Goal: Transaction & Acquisition: Book appointment/travel/reservation

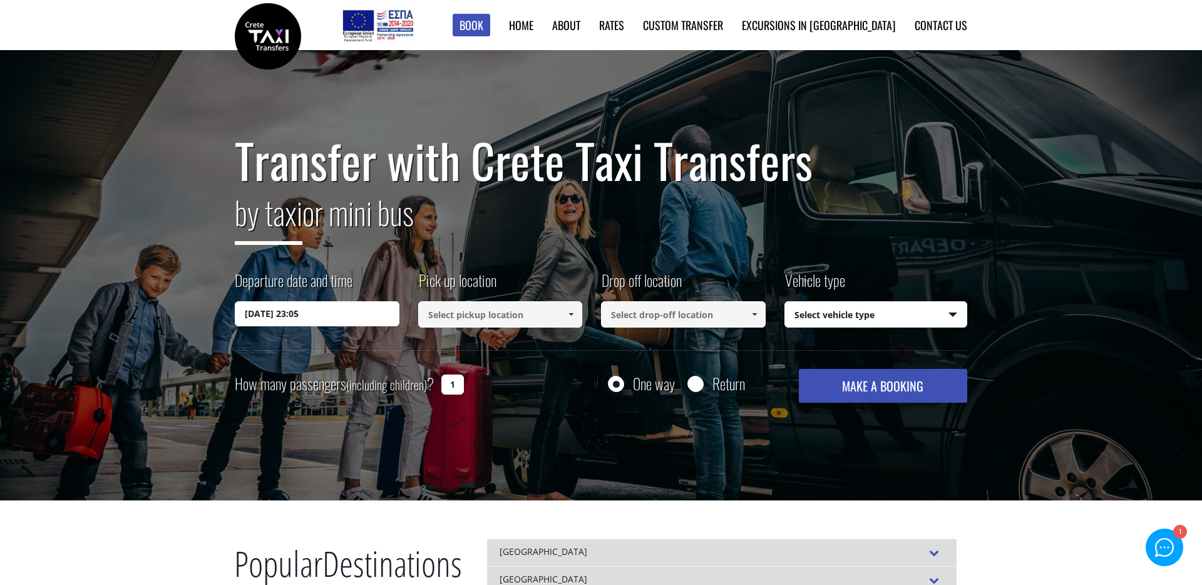
click at [502, 307] on input at bounding box center [500, 314] width 165 height 26
click at [501, 309] on input at bounding box center [500, 314] width 165 height 26
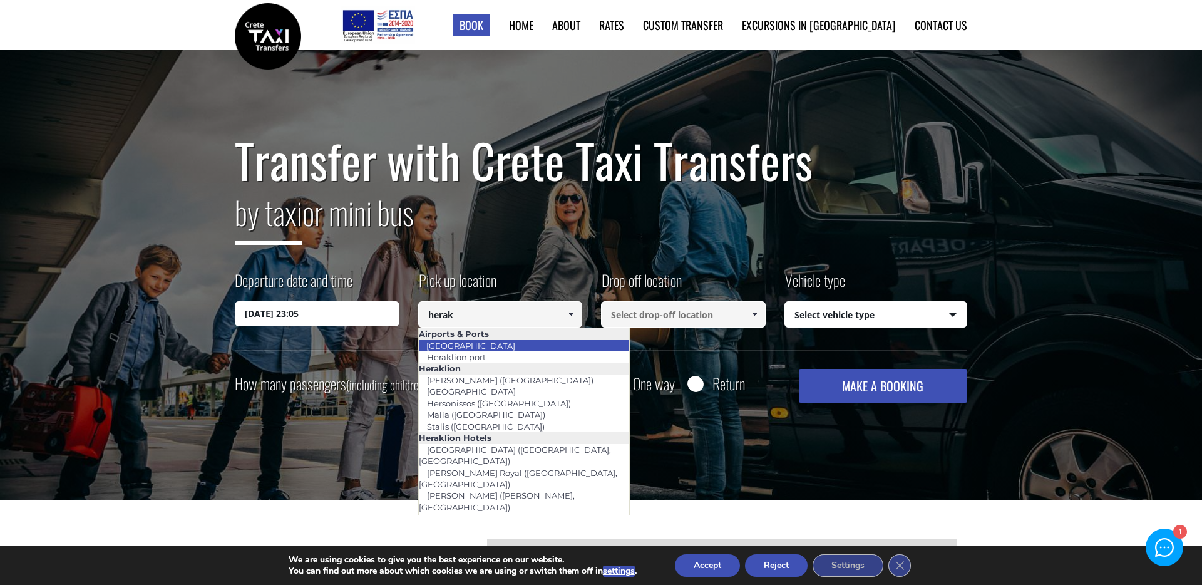
click at [508, 350] on li "[GEOGRAPHIC_DATA]" at bounding box center [524, 345] width 211 height 11
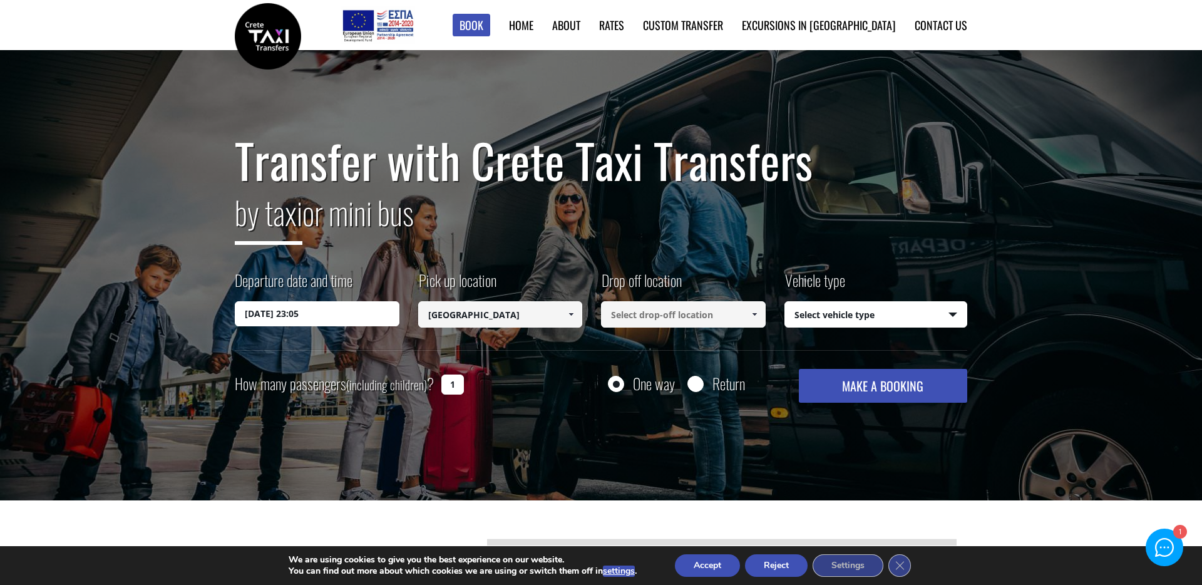
type input "[GEOGRAPHIC_DATA]"
click at [711, 316] on input at bounding box center [683, 314] width 165 height 26
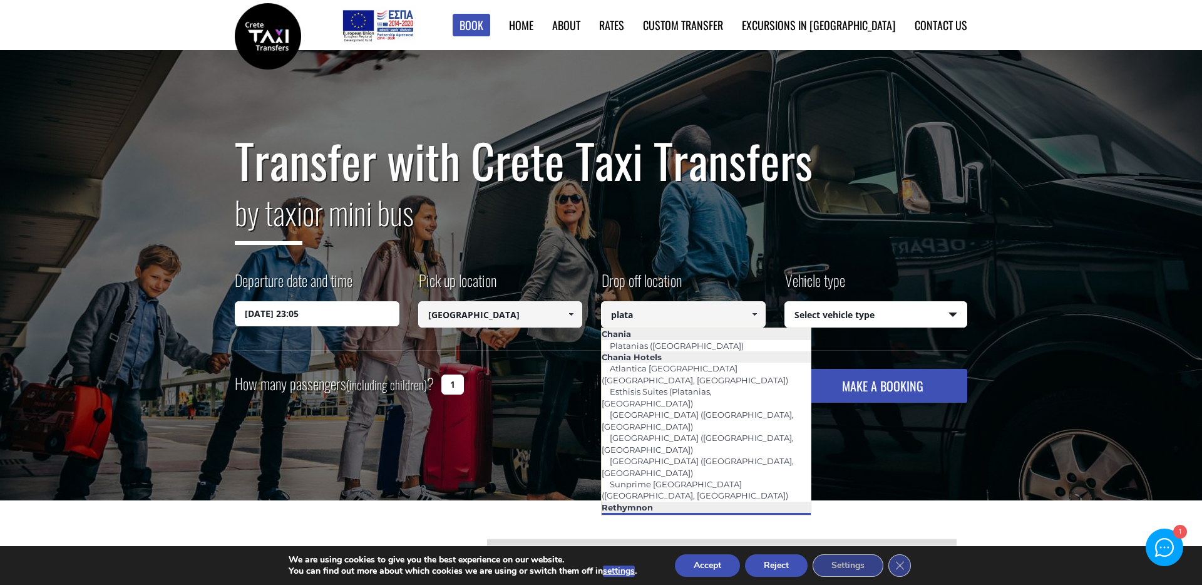
click at [703, 510] on link "Platanias ([GEOGRAPHIC_DATA])" at bounding box center [676, 519] width 150 height 18
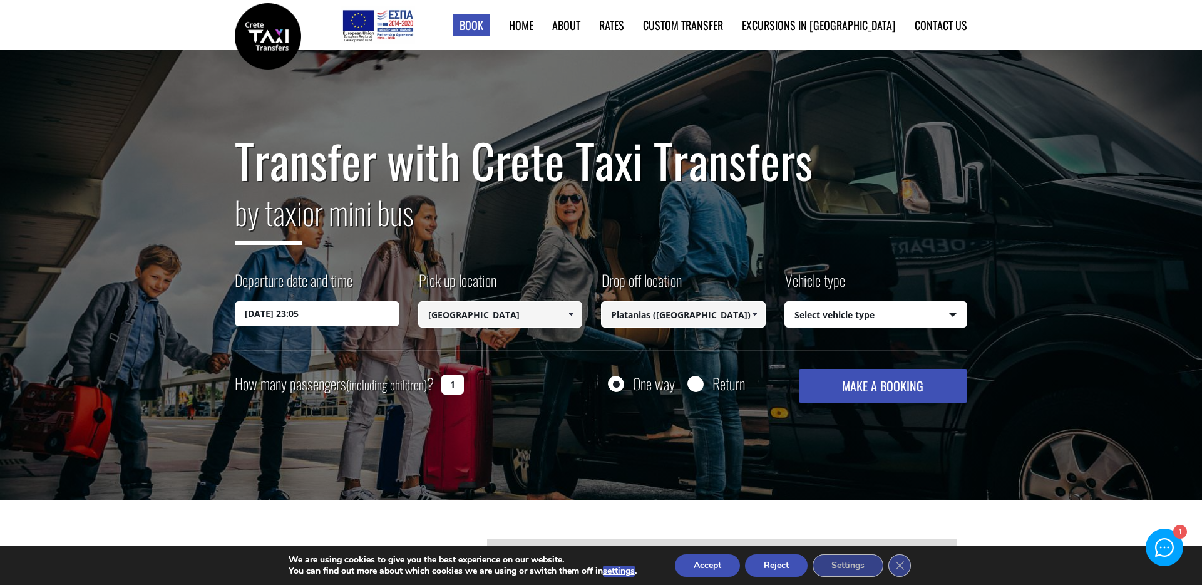
type input "Platanias ([GEOGRAPHIC_DATA])"
click at [865, 331] on div "Departure date and time [DATE] 23:05 Pick up location Select pickup location Se…" at bounding box center [601, 309] width 733 height 81
click at [872, 321] on select "Select vehicle type Taxi (4 passengers) Mercedes E Class Mini Van (7 passengers…" at bounding box center [876, 315] width 182 height 26
select select "540"
click at [326, 311] on input "[DATE] 23:05" at bounding box center [317, 313] width 165 height 25
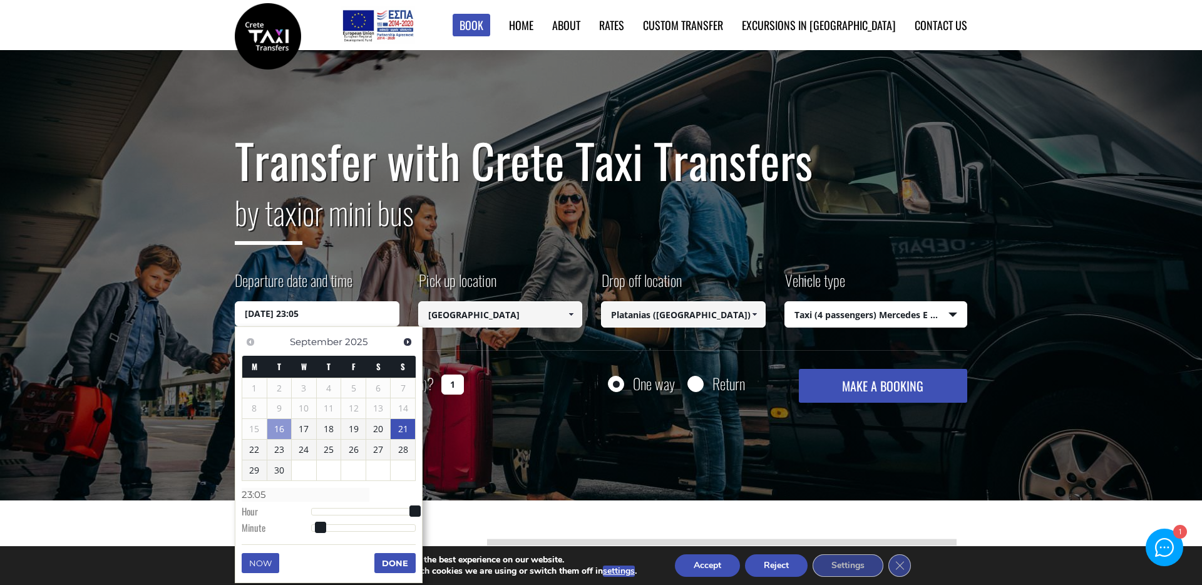
click at [384, 431] on link "20" at bounding box center [378, 429] width 24 height 20
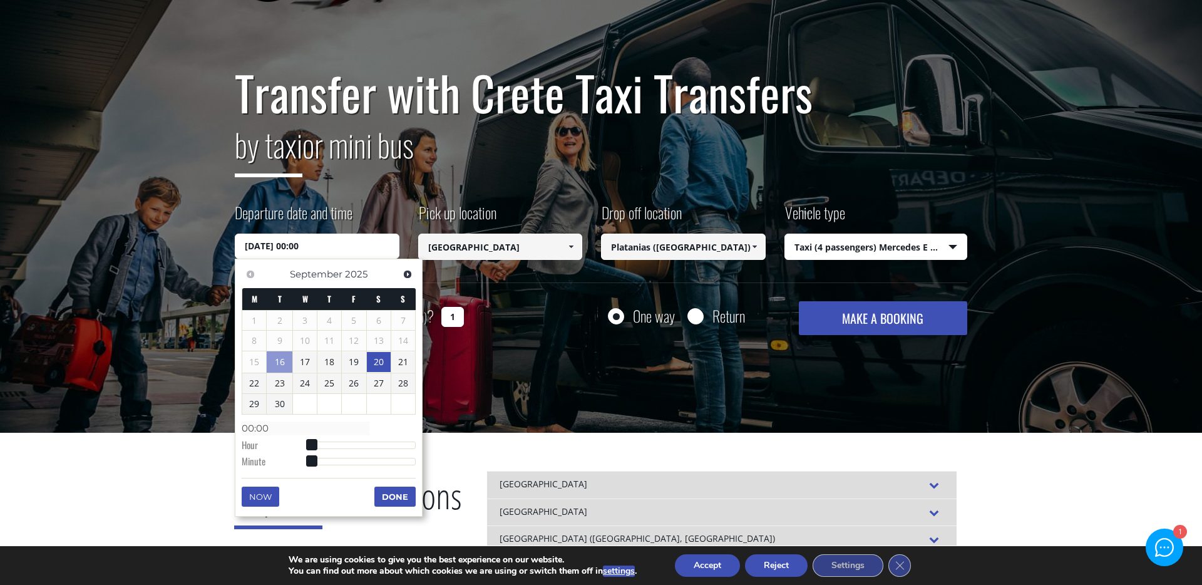
scroll to position [79, 0]
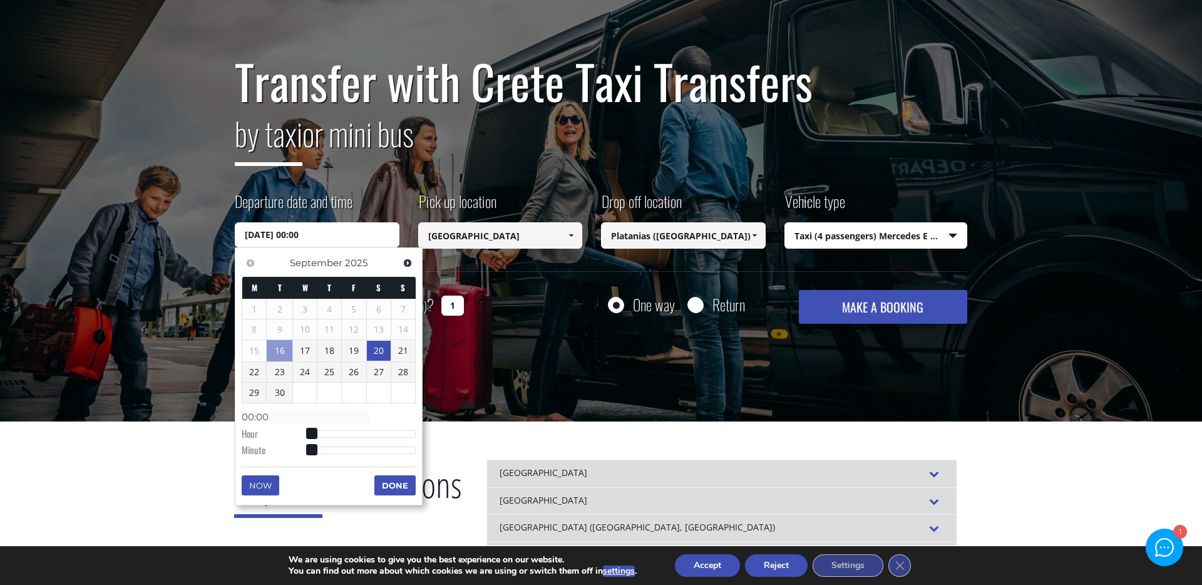
type input "[DATE] 01:00"
type input "01:00"
type input "[DATE] 03:00"
type input "03:00"
type input "[DATE] 04:00"
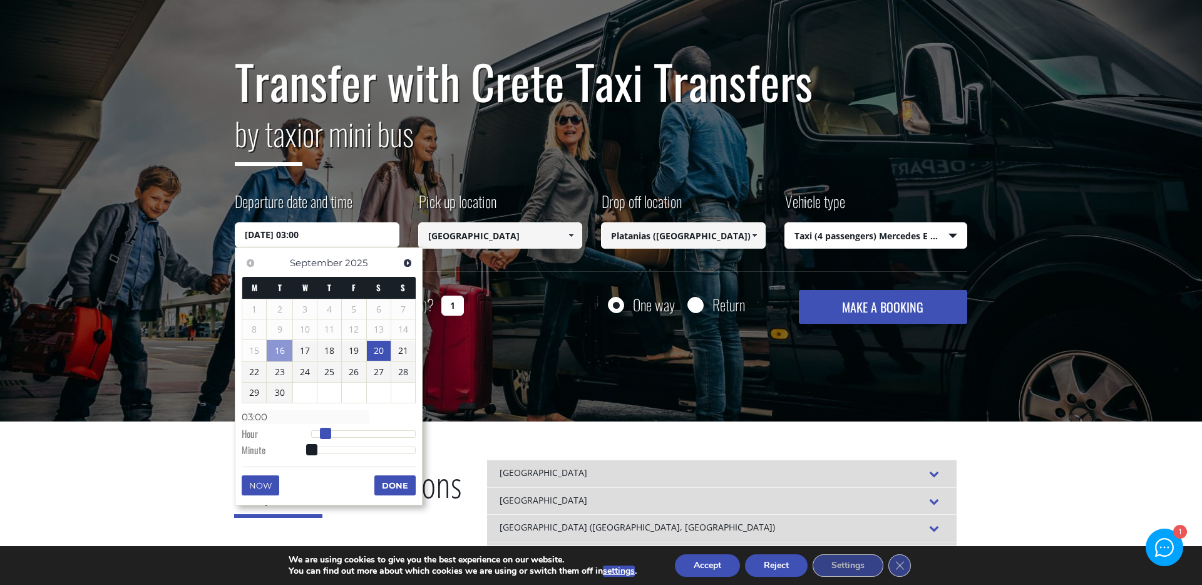
type input "04:00"
type input "[DATE] 06:00"
type input "06:00"
type input "[DATE] 07:00"
type input "07:00"
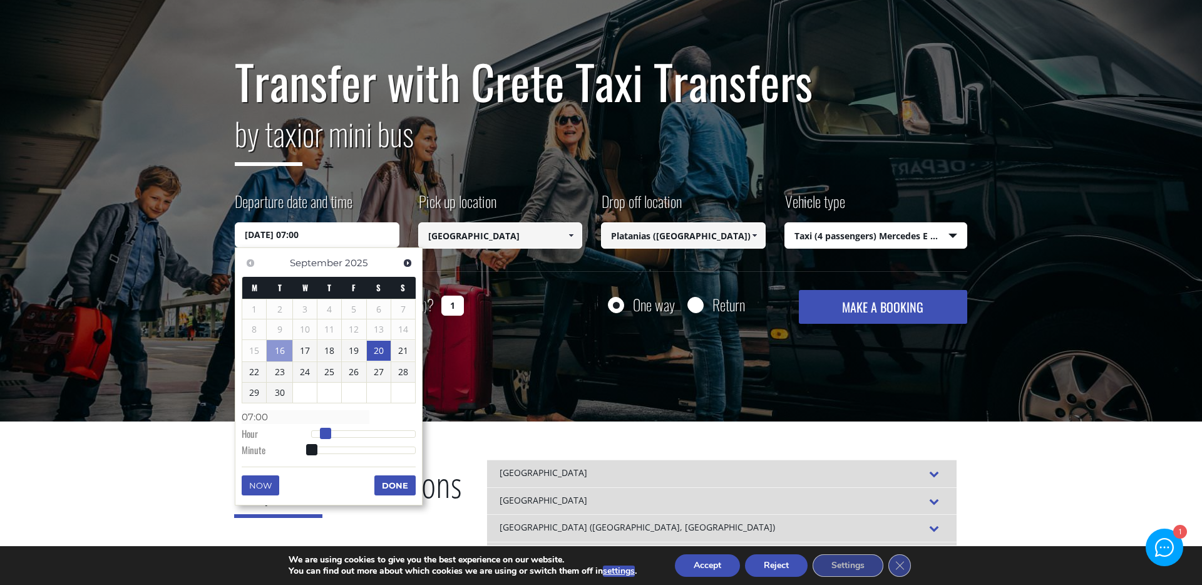
type input "[DATE] 08:00"
type input "08:00"
type input "[DATE] 09:00"
type input "09:00"
type input "[DATE] 08:00"
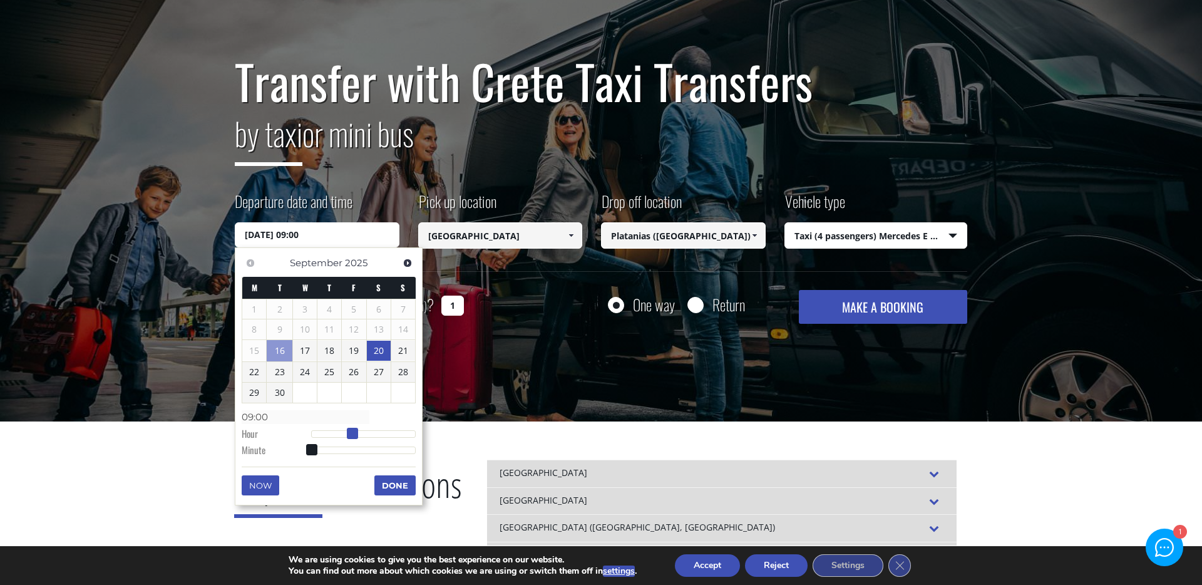
type input "08:00"
drag, startPoint x: 309, startPoint y: 435, endPoint x: 344, endPoint y: 435, distance: 35.7
click at [344, 435] on span at bounding box center [348, 433] width 11 height 11
drag, startPoint x: 308, startPoint y: 455, endPoint x: 321, endPoint y: 455, distance: 13.2
click at [321, 455] on dl "Time 08:00 Hour Minute Second Millisecond Microsecond Time Zone -1200 -1100 -10…" at bounding box center [329, 432] width 174 height 53
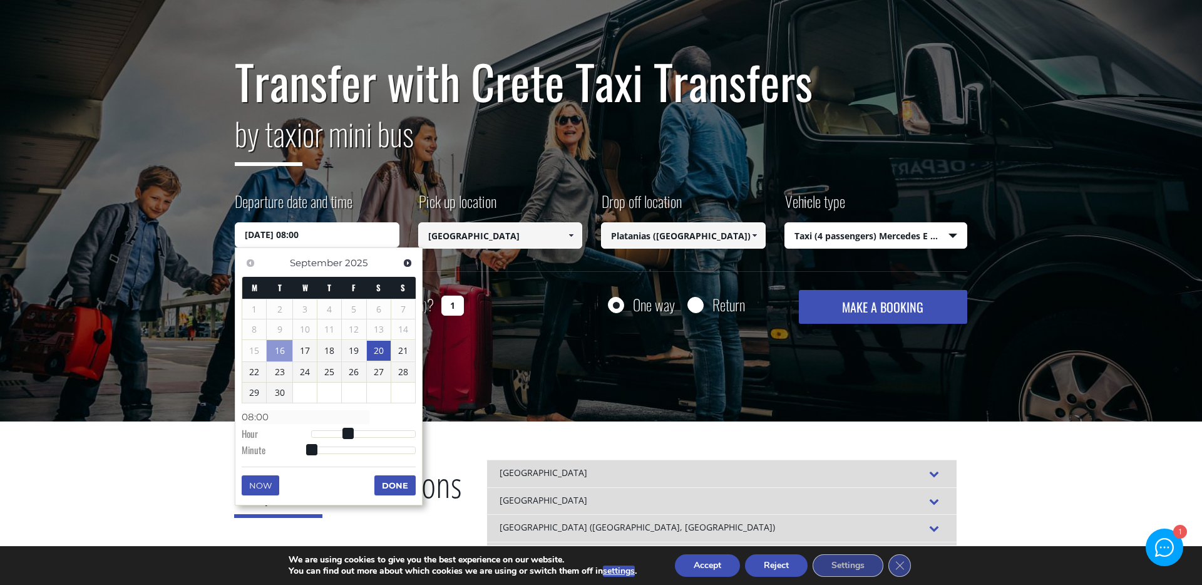
type input "[DATE] 08:01"
type input "08:01"
type input "[DATE] 08:03"
type input "08:03"
type input "[DATE] 08:06"
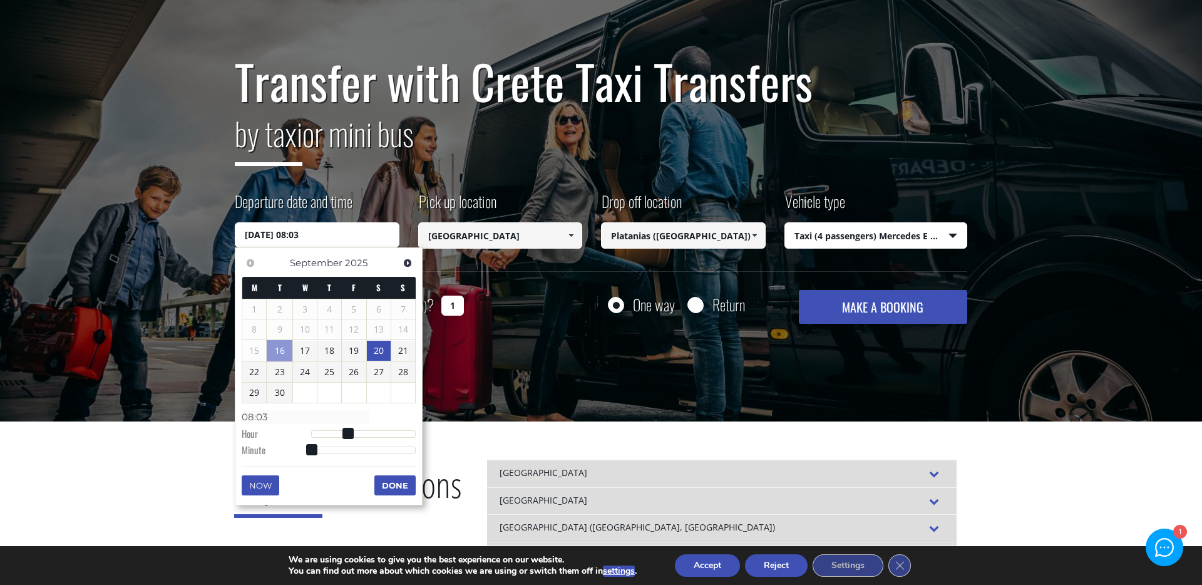
type input "08:06"
type input "[DATE] 08:09"
type input "08:09"
type input "[DATE] 08:11"
type input "08:11"
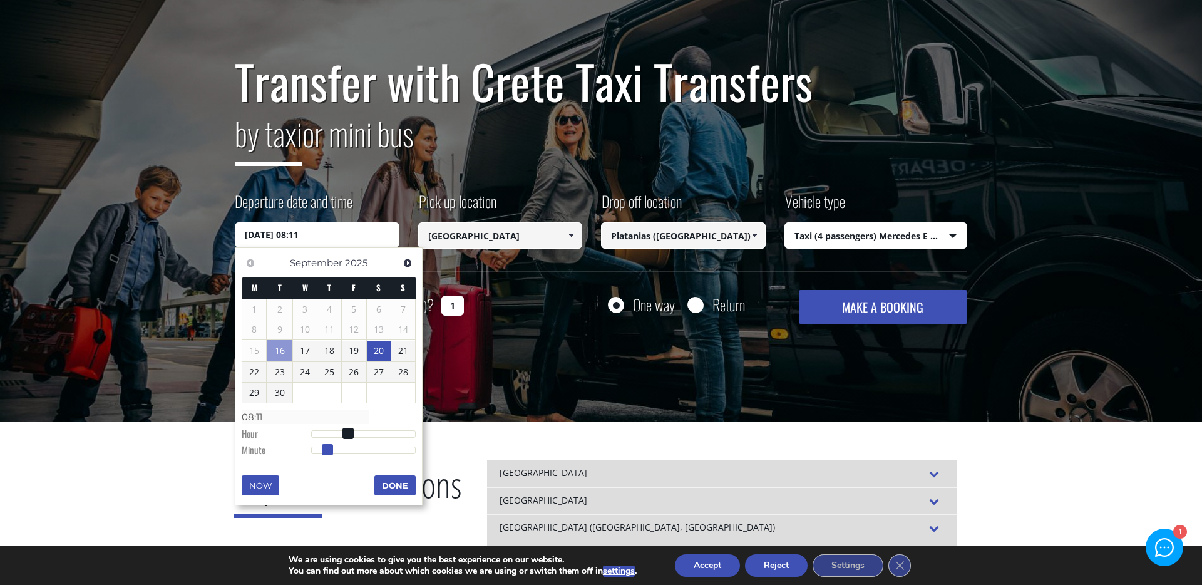
type input "[DATE] 08:12"
type input "08:12"
type input "[DATE] 08:14"
type input "08:14"
type input "[DATE] 08:15"
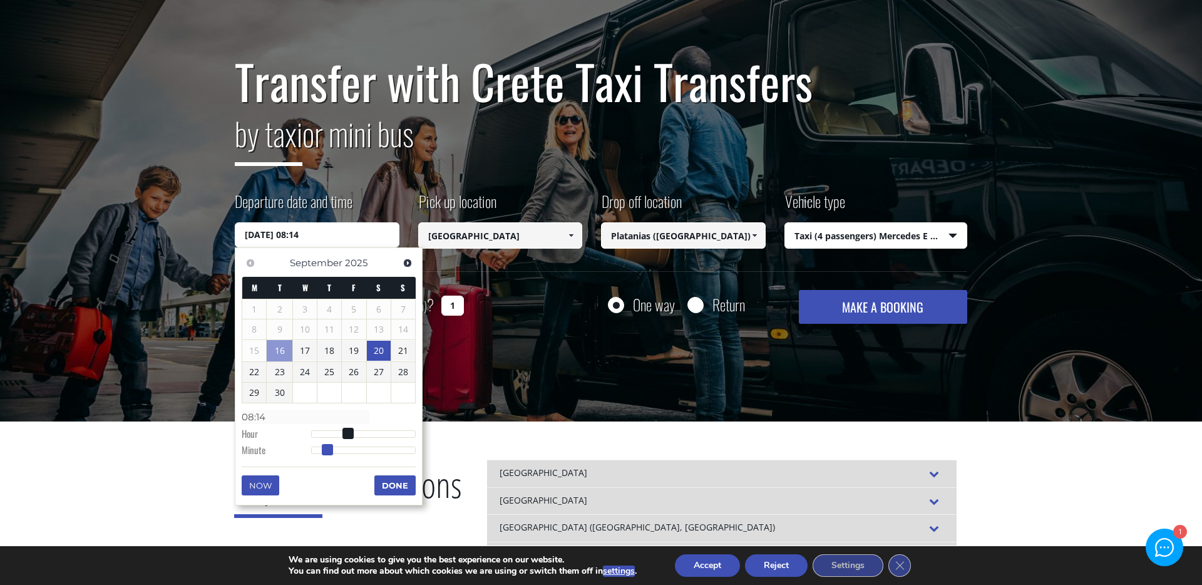
type input "08:15"
type input "[DATE] 08:16"
type input "08:16"
type input "[DATE] 08:17"
type input "08:17"
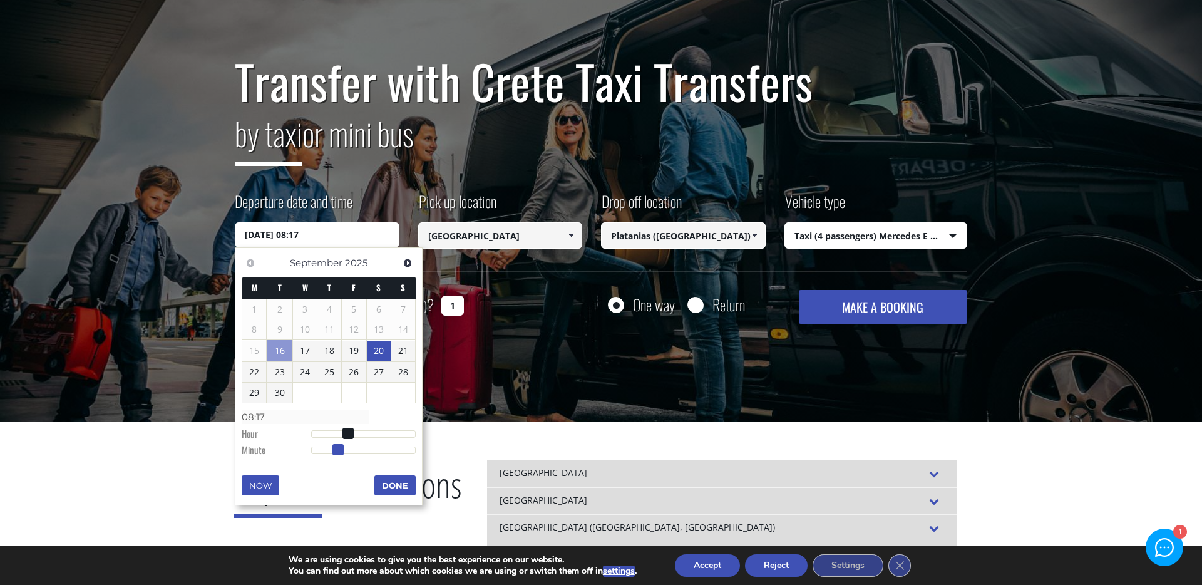
type input "[DATE] 08:20"
type input "08:20"
type input "[DATE] 08:23"
type input "08:23"
type input "[DATE] 08:25"
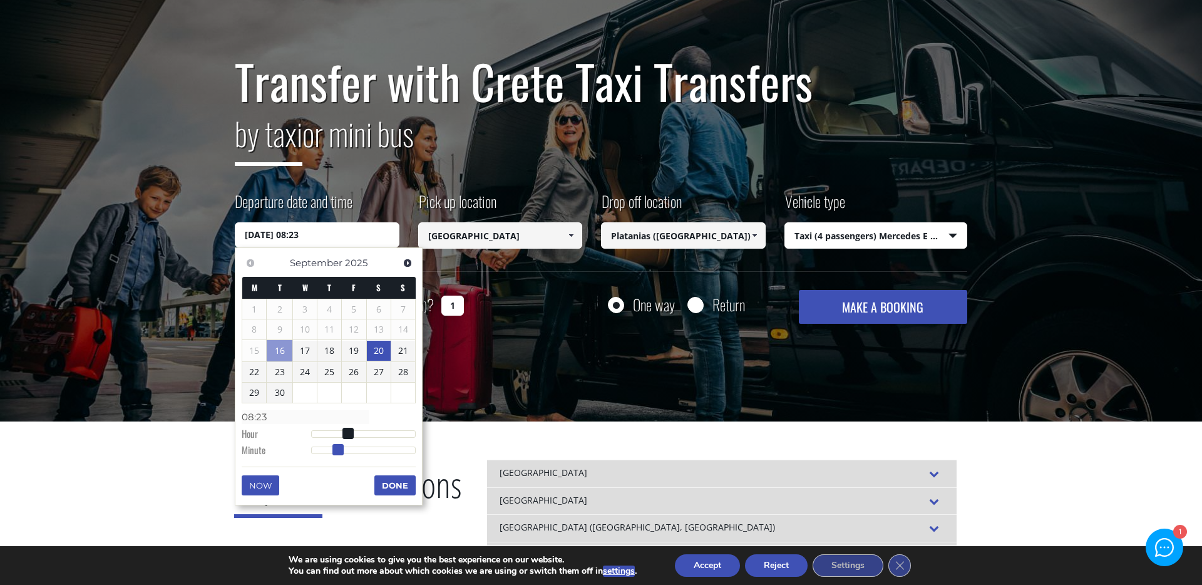
type input "08:25"
type input "[DATE] 08:27"
type input "08:27"
type input "[DATE] 08:29"
type input "08:29"
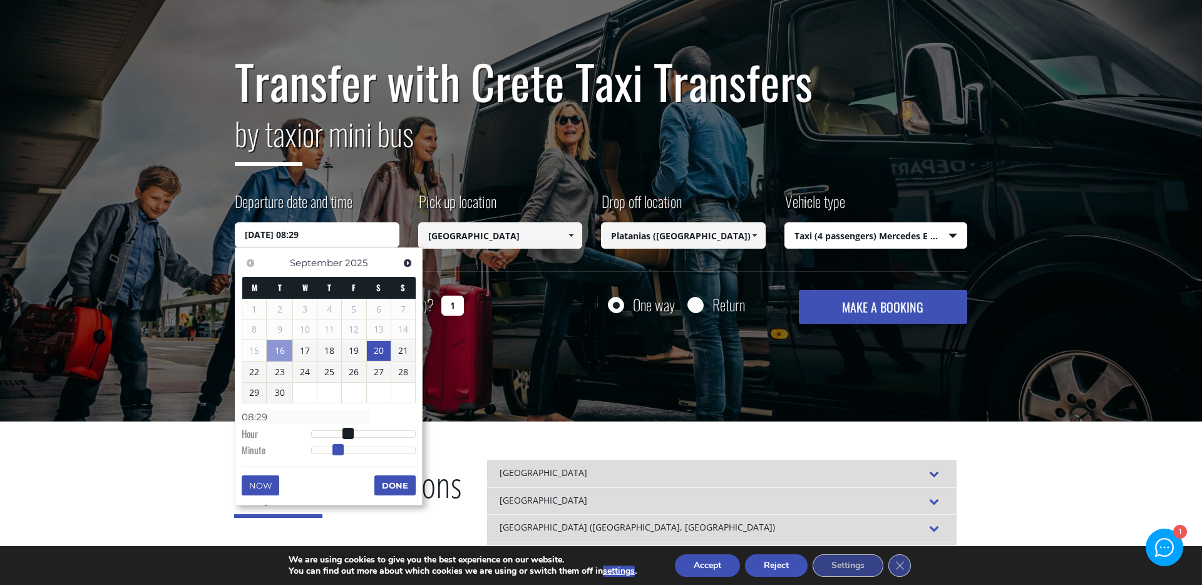
type input "[DATE] 08:30"
type input "08:30"
type input "[DATE] 08:29"
type input "08:29"
type input "[DATE] 08:28"
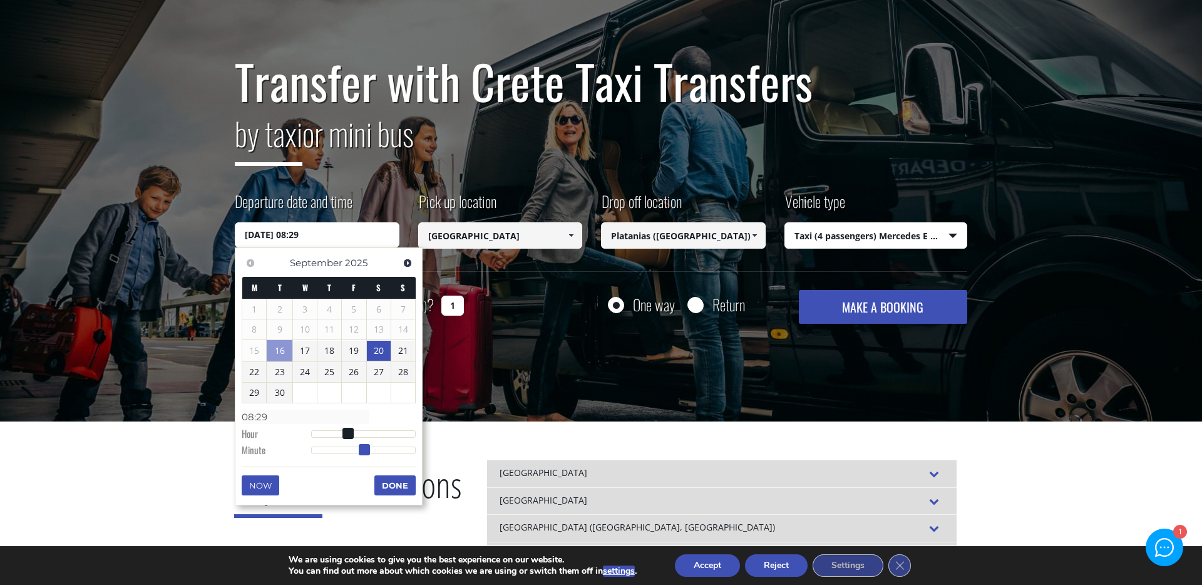
type input "08:28"
type input "[DATE] 08:27"
type input "08:27"
type input "[DATE] 08:25"
type input "08:25"
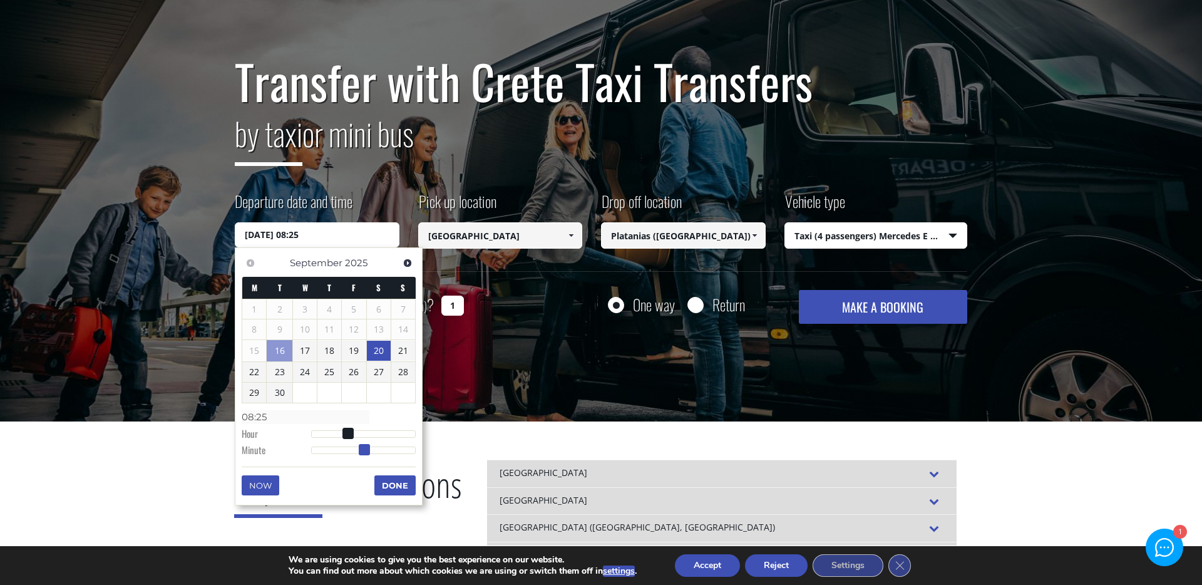
type input "[DATE] 08:24"
type input "08:24"
type input "[DATE] 08:23"
type input "08:23"
type input "[DATE] 08:24"
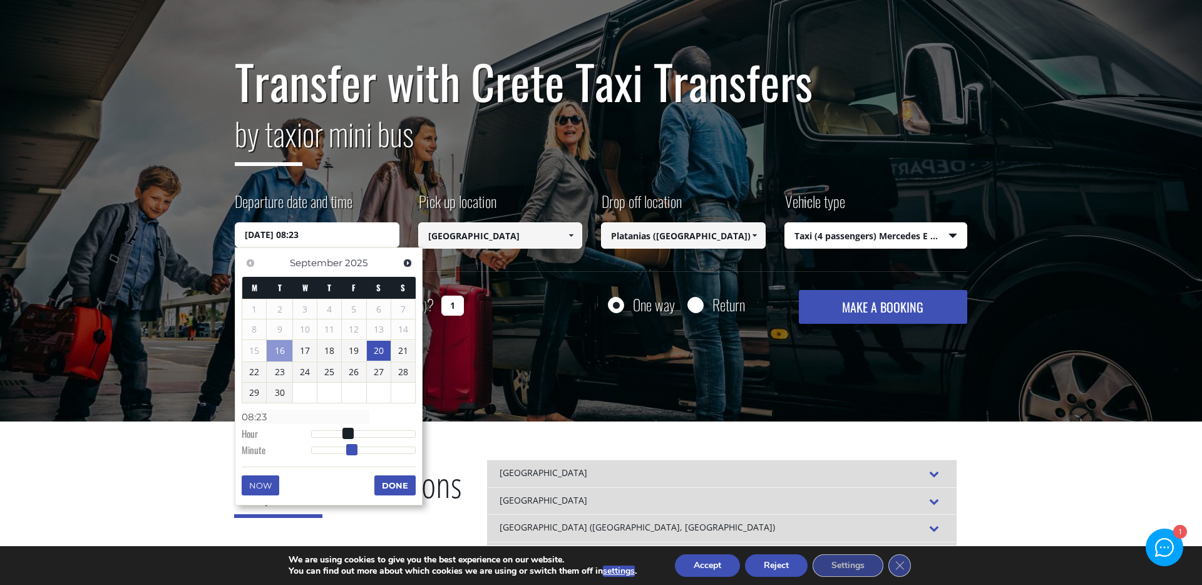
type input "08:24"
type input "[DATE] 08:25"
type input "08:25"
type input "[DATE] 08:26"
type input "08:26"
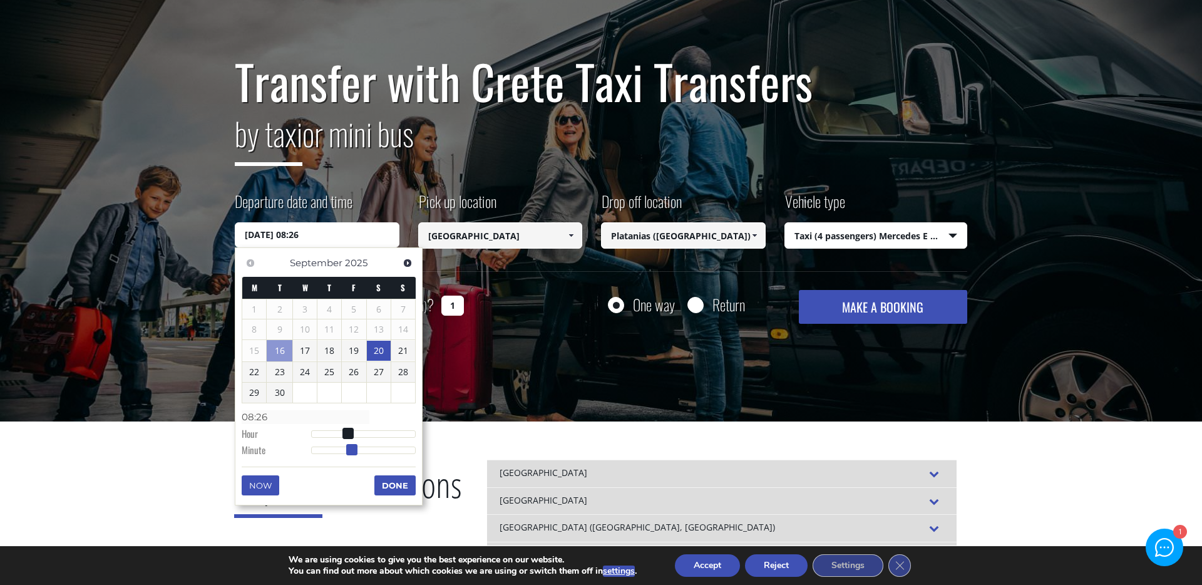
type input "[DATE] 08:27"
type input "08:27"
type input "[DATE] 08:28"
type input "08:28"
type input "[DATE] 08:29"
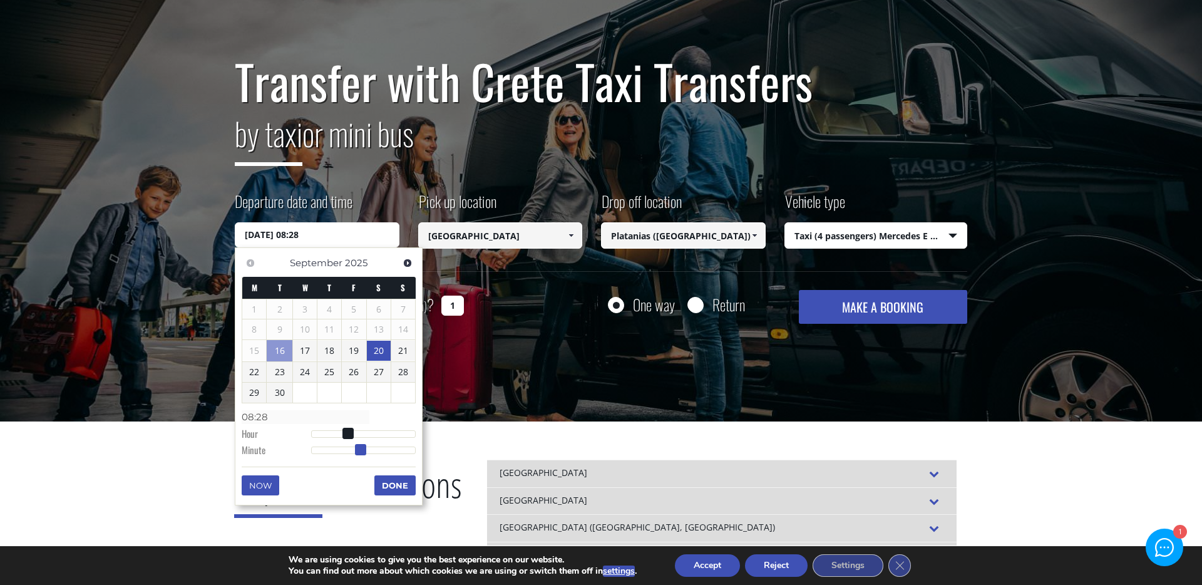
type input "08:29"
type input "[DATE] 08:30"
type input "08:30"
type input "[DATE] 08:31"
type input "08:31"
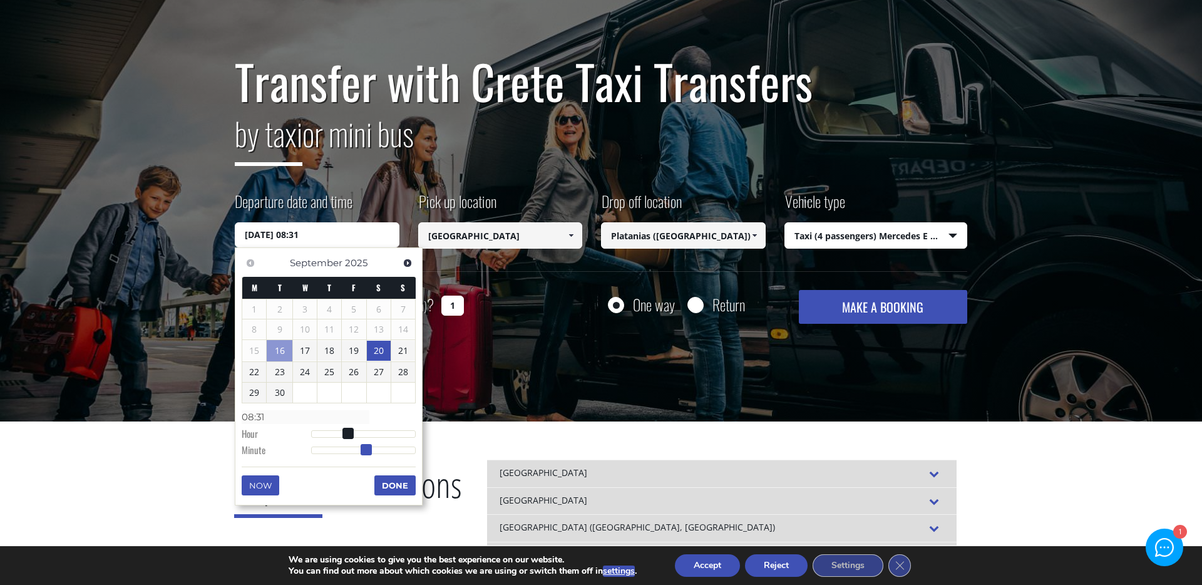
type input "[DATE] 08:30"
type input "08:30"
drag, startPoint x: 314, startPoint y: 454, endPoint x: 366, endPoint y: 454, distance: 52.6
click at [366, 454] on span at bounding box center [364, 449] width 11 height 11
click at [390, 482] on button "Done" at bounding box center [395, 485] width 41 height 20
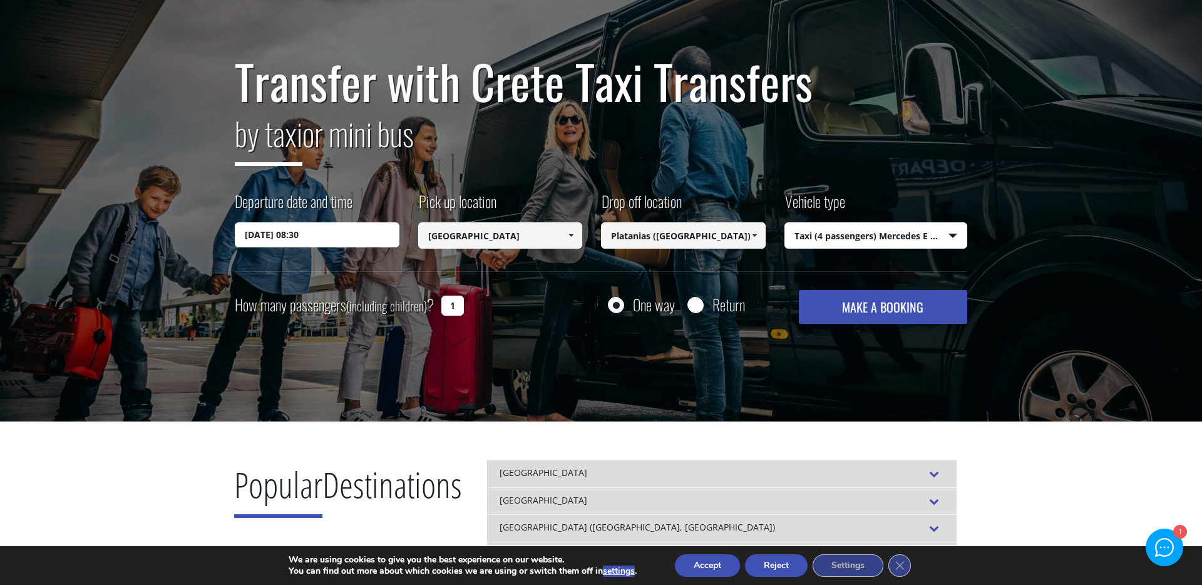
click at [907, 315] on button "MAKE A BOOKING" at bounding box center [883, 307] width 168 height 34
